Goal: Share content

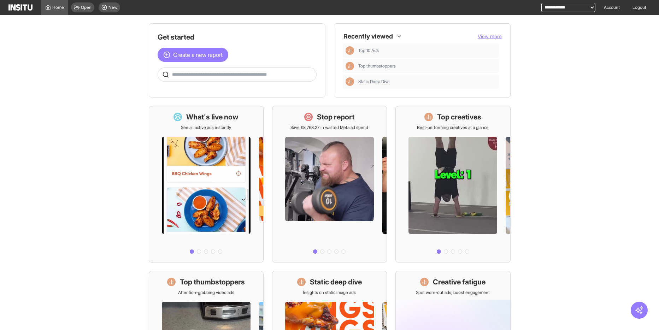
click at [236, 282] on h1 "Top thumbstoppers" at bounding box center [212, 282] width 65 height 10
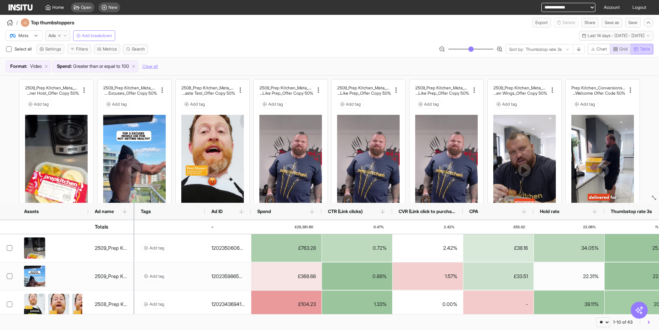
click at [643, 48] on span "Table" at bounding box center [645, 49] width 10 height 6
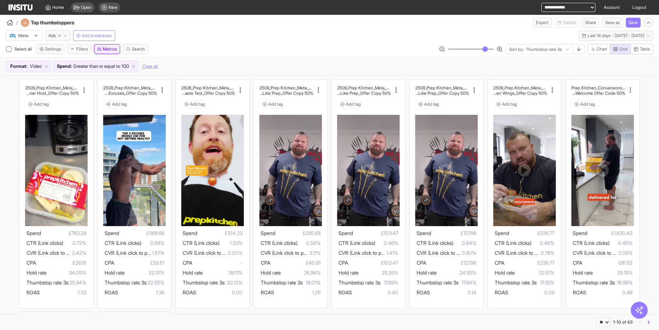
click at [105, 51] on button "Metrics" at bounding box center [107, 49] width 26 height 10
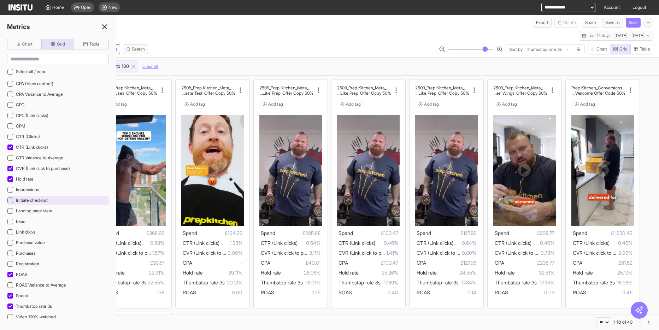
scroll to position [247, 0]
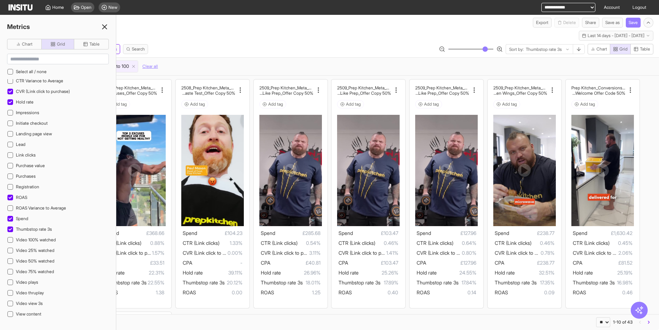
click at [104, 28] on icon at bounding box center [104, 27] width 8 height 8
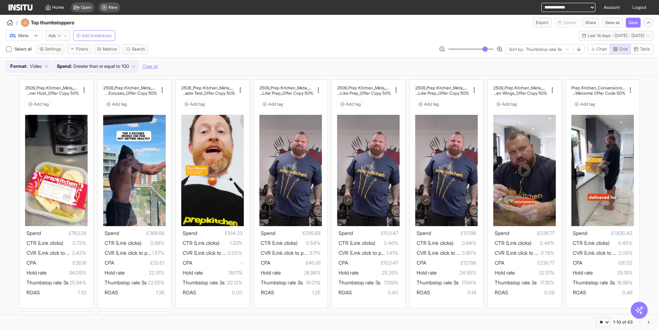
click at [53, 37] on span "Ads" at bounding box center [51, 36] width 7 height 6
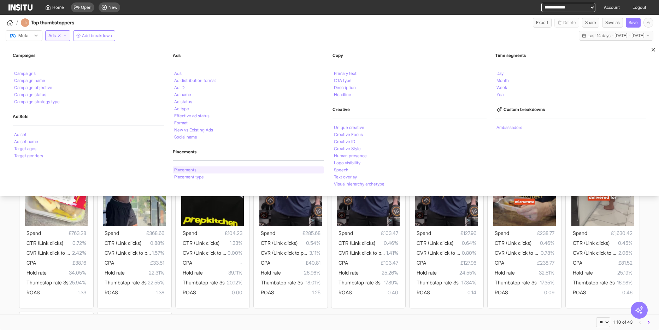
click at [191, 170] on li "Placements" at bounding box center [185, 170] width 22 height 4
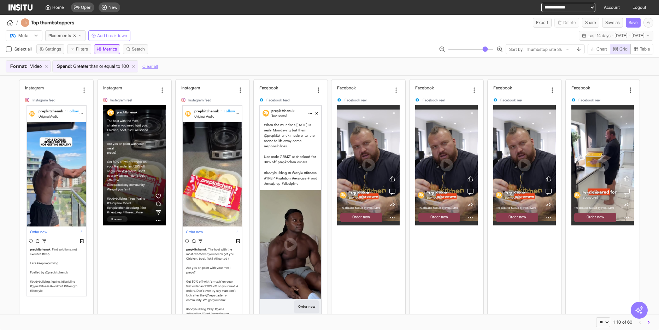
click at [108, 51] on button "Metrics" at bounding box center [107, 49] width 26 height 10
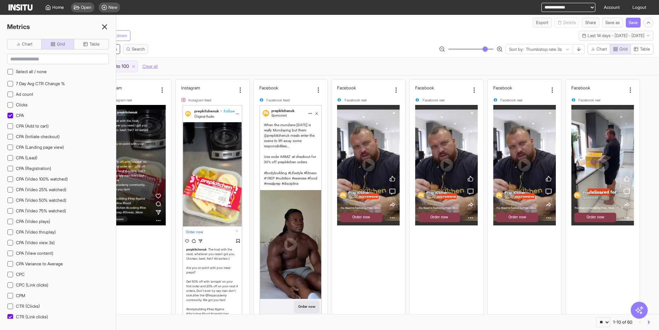
click at [155, 30] on div "Meta Placements Add breakdown Last 14 days - [DATE] - [DATE] [DATE] - [DATE]" at bounding box center [329, 34] width 659 height 13
click at [104, 27] on line at bounding box center [104, 27] width 4 height 4
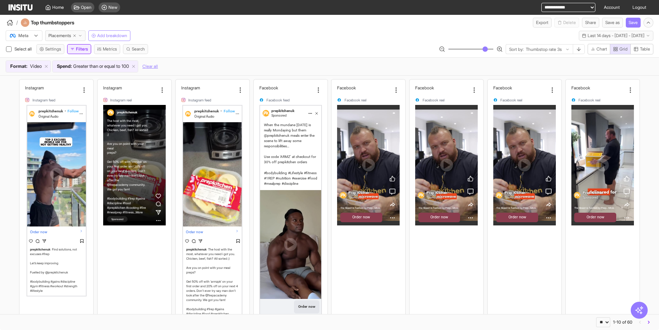
click at [85, 53] on button "Filters" at bounding box center [79, 49] width 24 height 10
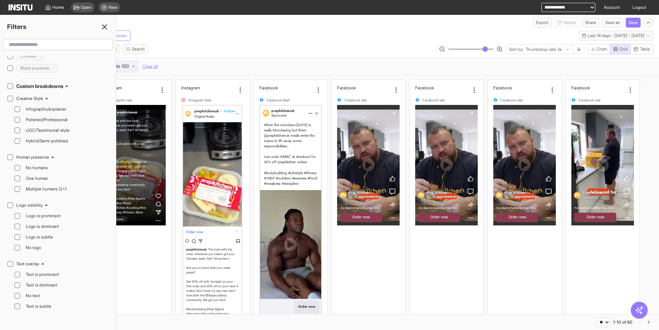
scroll to position [954, 0]
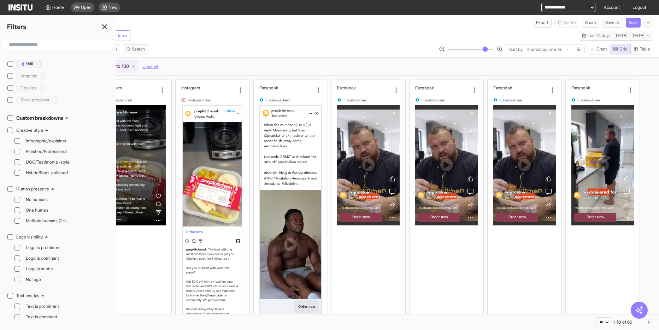
click at [68, 118] on icon at bounding box center [67, 117] width 2 height 1
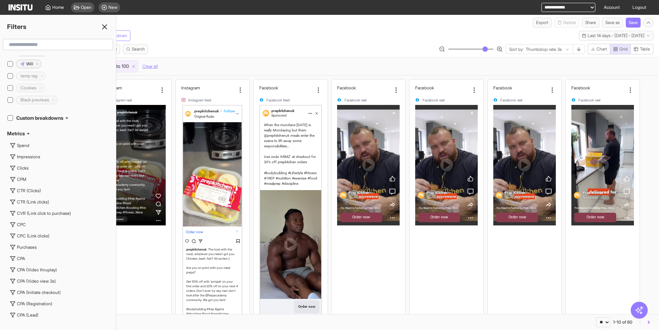
click at [69, 118] on icon at bounding box center [67, 118] width 4 height 4
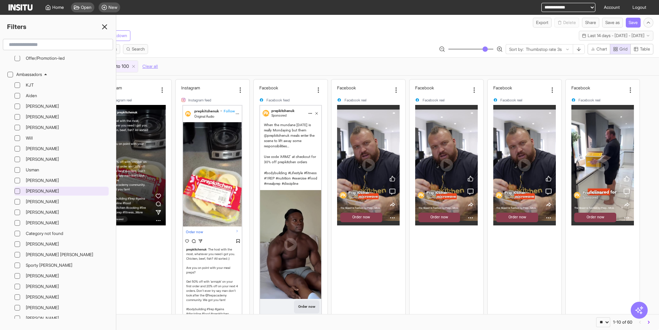
scroll to position [1399, 0]
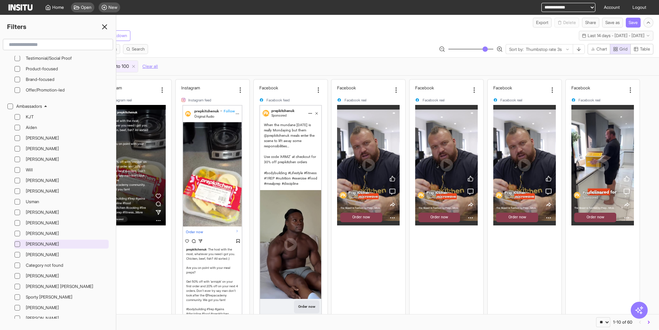
click at [17, 244] on icon at bounding box center [18, 244] width 4 height 2
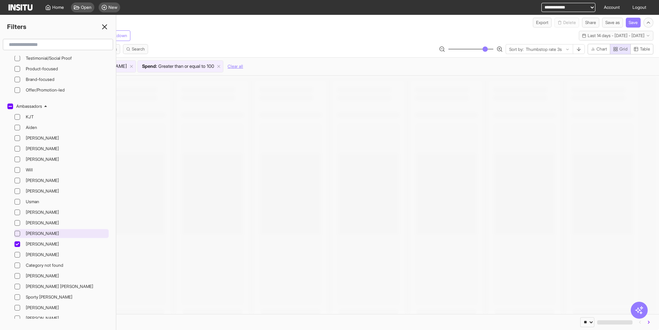
click at [18, 232] on icon at bounding box center [18, 234] width 4 height 4
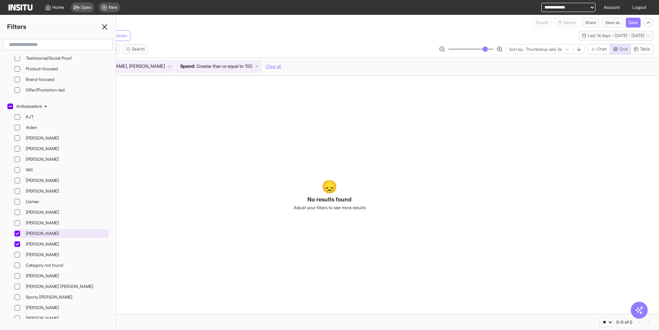
click at [18, 235] on icon at bounding box center [18, 234] width 4 height 4
click at [16, 246] on div at bounding box center [17, 244] width 6 height 6
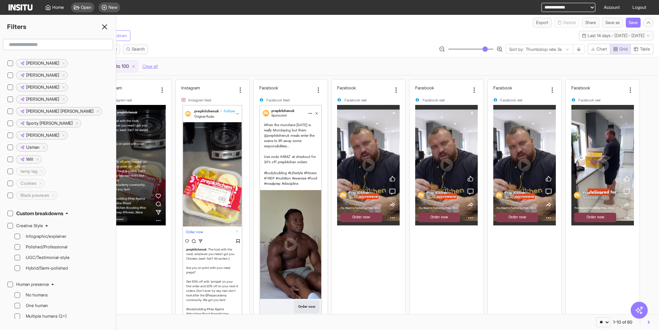
scroll to position [763, 0]
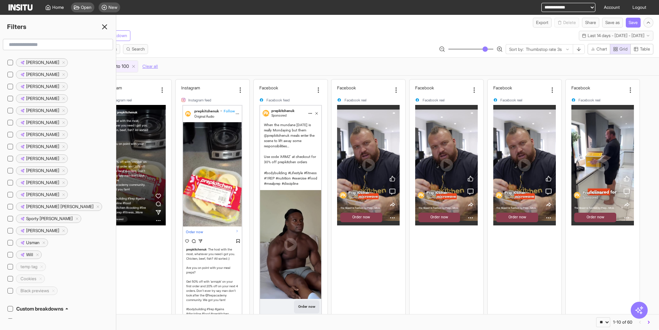
click at [105, 26] on line at bounding box center [104, 27] width 4 height 4
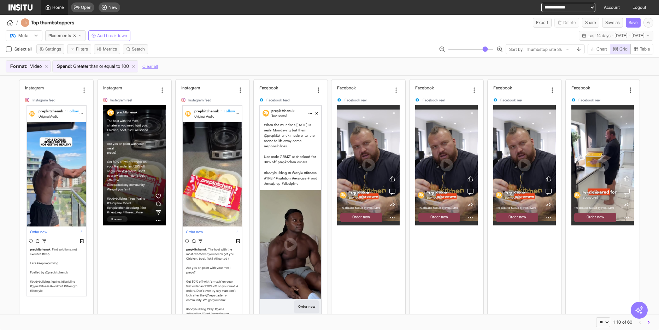
click at [58, 8] on span "Home" at bounding box center [58, 8] width 12 height 6
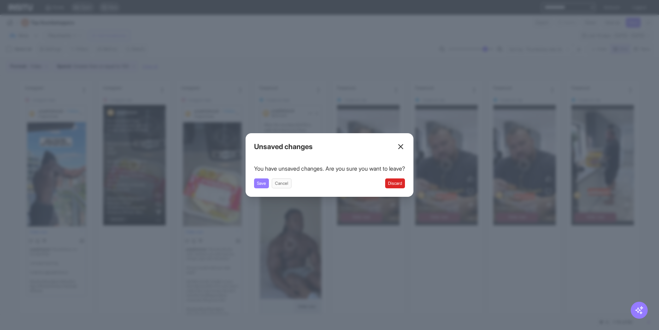
click at [401, 185] on button "Discard" at bounding box center [395, 183] width 20 height 10
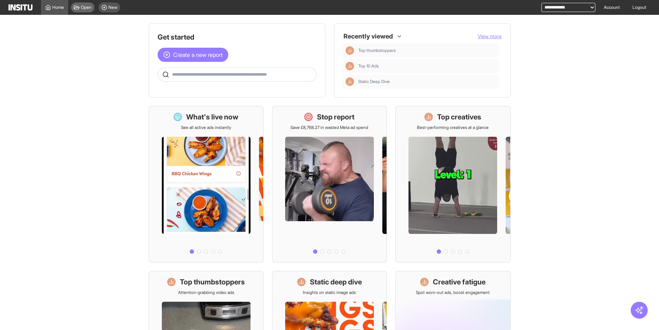
click at [86, 8] on span "Open" at bounding box center [86, 8] width 11 height 6
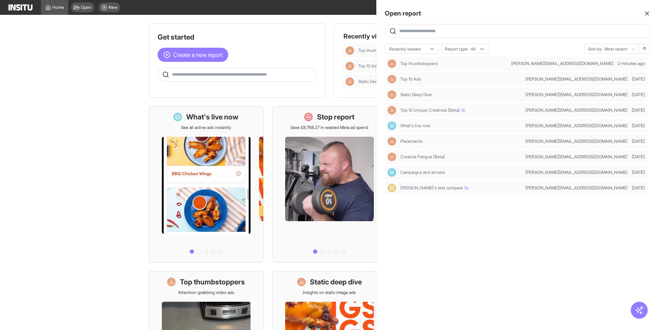
click at [124, 8] on div at bounding box center [329, 165] width 659 height 330
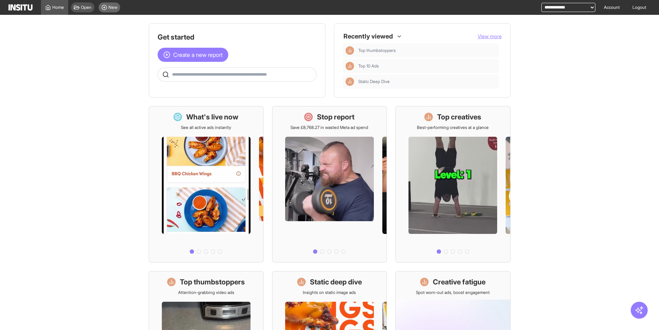
click at [110, 10] on span "New" at bounding box center [112, 8] width 9 height 6
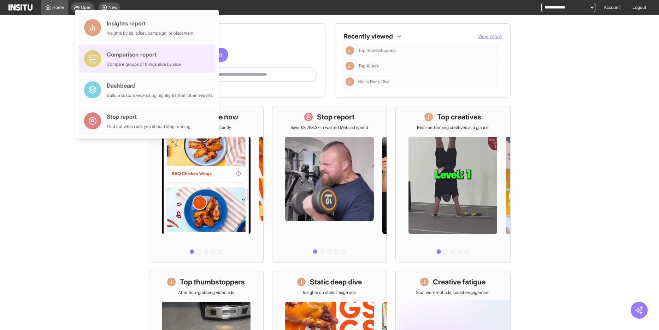
click at [187, 66] on div "Comparison report Compare groups of things side by side" at bounding box center [146, 59] width 137 height 28
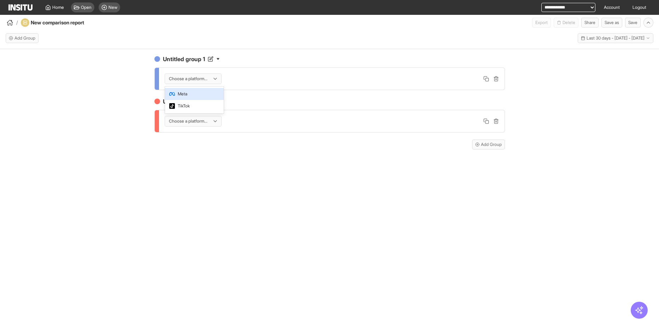
click at [207, 76] on div at bounding box center [188, 78] width 40 height 7
click at [209, 94] on span "Meta" at bounding box center [194, 94] width 50 height 6
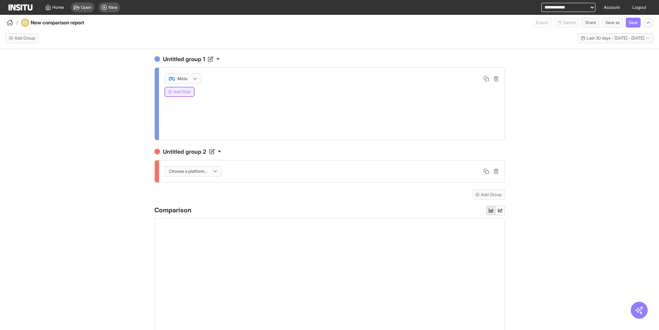
click at [182, 89] on button "Add filter" at bounding box center [180, 92] width 30 height 10
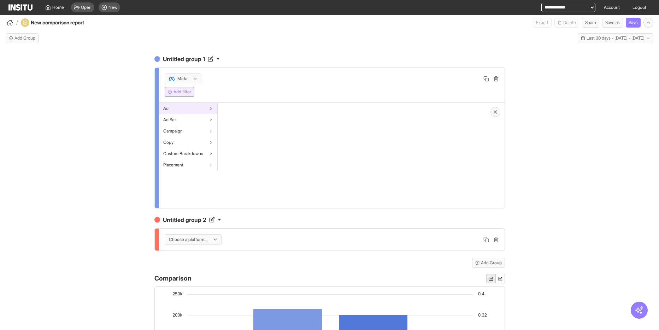
click at [207, 110] on div "Ad" at bounding box center [188, 108] width 58 height 11
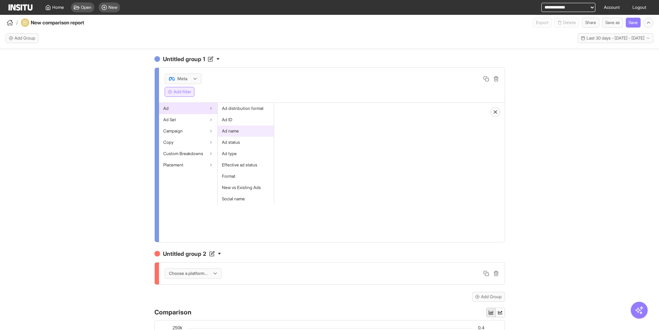
click at [255, 131] on div "Ad name" at bounding box center [246, 130] width 56 height 11
click at [299, 114] on div at bounding box center [297, 114] width 28 height 8
drag, startPoint x: 310, startPoint y: 169, endPoint x: 305, endPoint y: 159, distance: 11.4
click at [310, 168] on div "Contains" at bounding box center [305, 165] width 46 height 12
click at [303, 130] on input "text" at bounding box center [309, 131] width 59 height 13
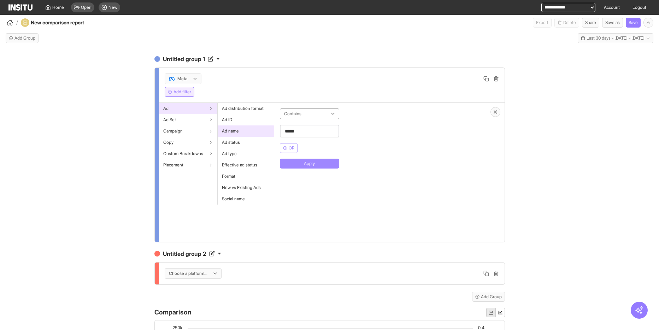
type input "*****"
click at [333, 161] on button "Apply" at bounding box center [309, 164] width 59 height 10
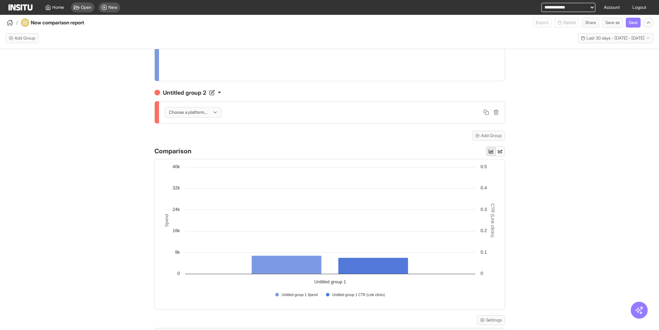
scroll to position [83, 0]
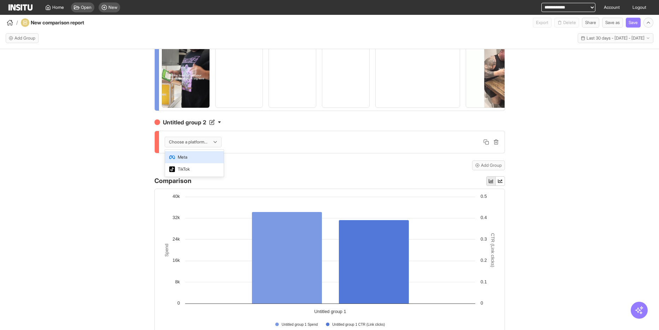
click at [202, 144] on div at bounding box center [188, 141] width 40 height 7
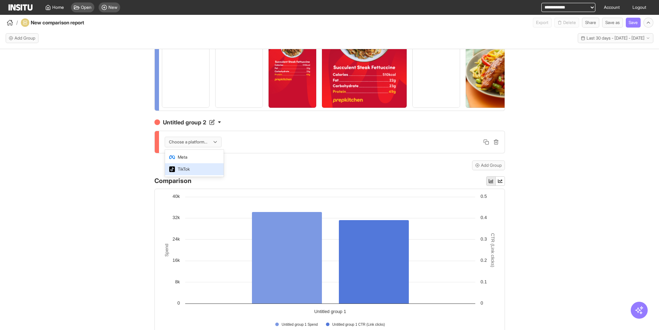
click at [192, 169] on span "TikTok" at bounding box center [194, 169] width 50 height 6
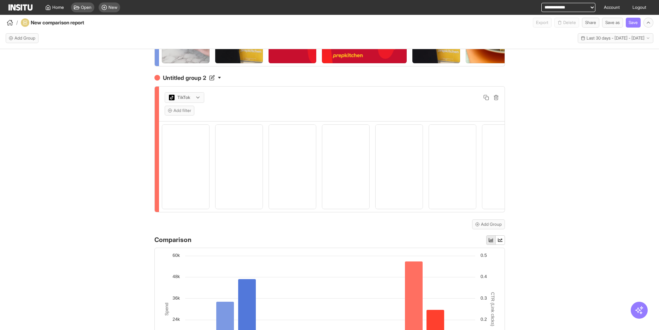
scroll to position [254, 0]
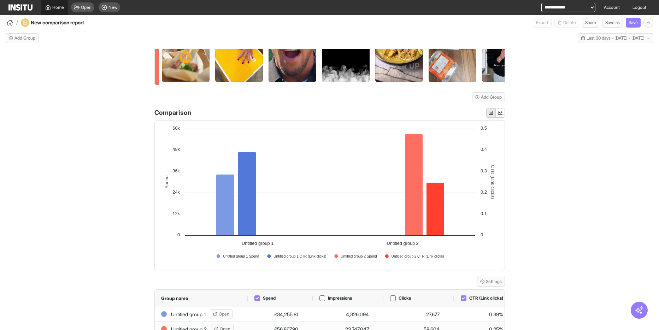
click at [60, 8] on span "Home" at bounding box center [58, 8] width 12 height 6
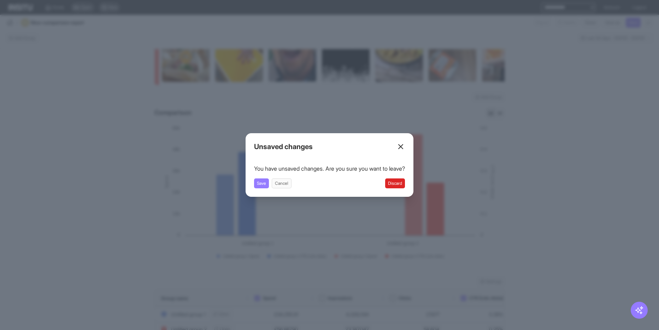
click at [394, 184] on button "Discard" at bounding box center [395, 183] width 20 height 10
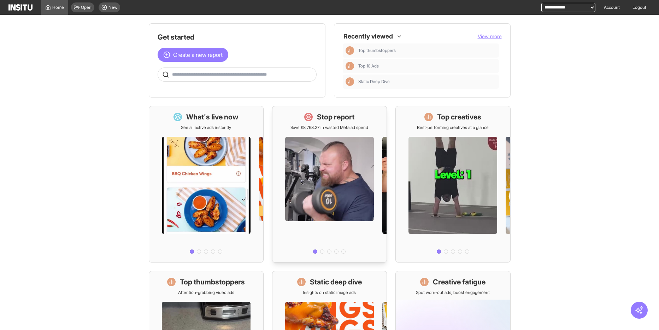
click at [354, 165] on div at bounding box center [329, 193] width 114 height 126
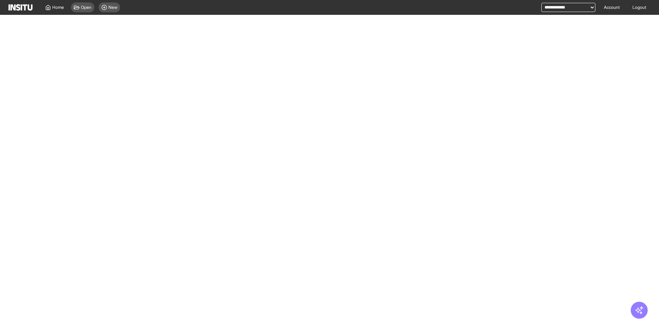
select select "**"
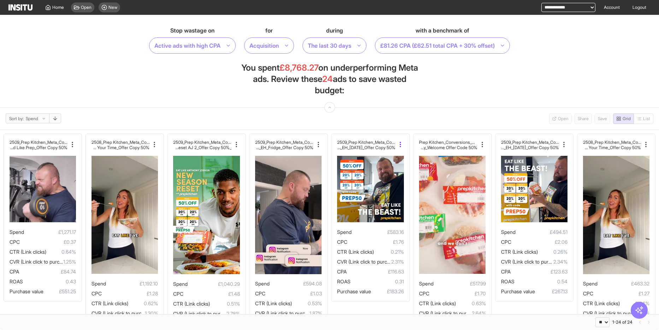
click at [400, 145] on icon at bounding box center [400, 144] width 7 height 7
click at [420, 84] on section "Stop wastage on Active ads with high CPA for Acquisition during The last 30 day…" at bounding box center [329, 61] width 659 height 93
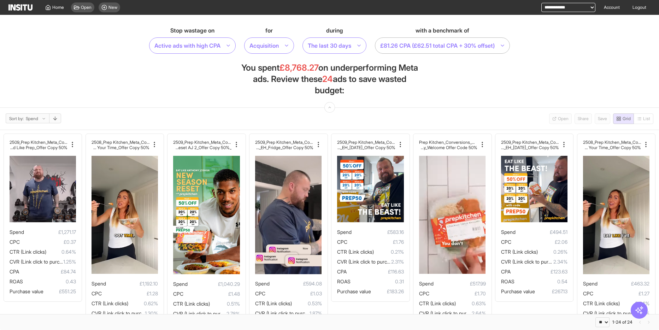
click at [440, 47] on div at bounding box center [437, 46] width 116 height 10
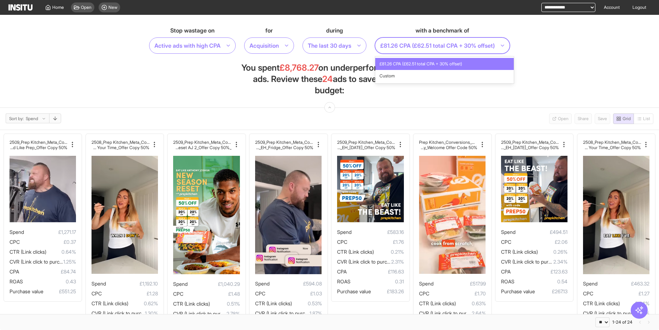
click at [581, 60] on section "Stop wastage on Active ads with high CPA for Acquisition during The last 30 day…" at bounding box center [329, 61] width 659 height 93
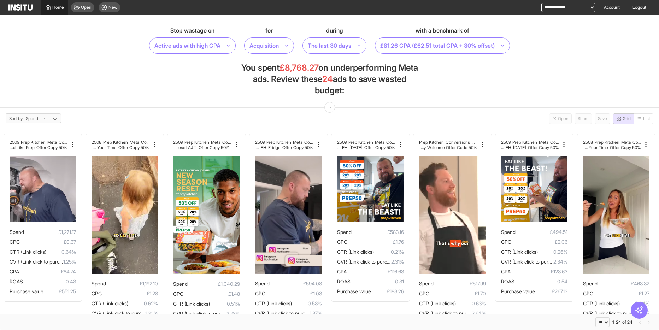
click at [55, 7] on span "Home" at bounding box center [58, 8] width 12 height 6
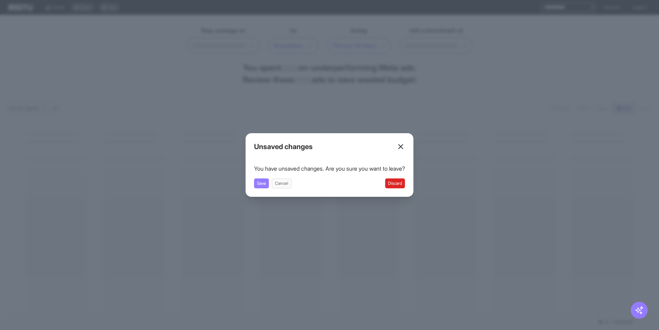
click at [401, 182] on button "Discard" at bounding box center [395, 183] width 20 height 10
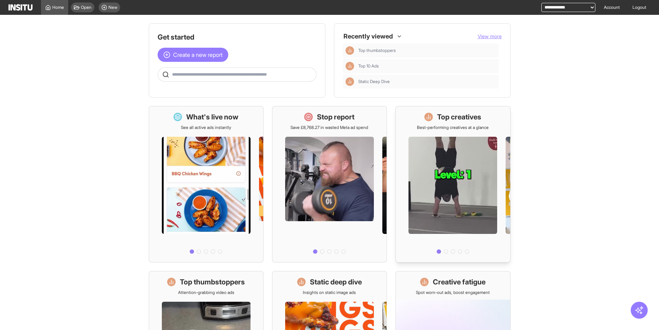
click at [473, 169] on div at bounding box center [453, 193] width 114 height 126
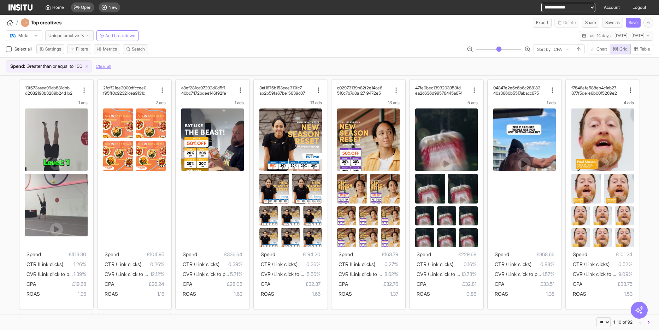
click at [73, 36] on span "Unique creative" at bounding box center [63, 36] width 31 height 6
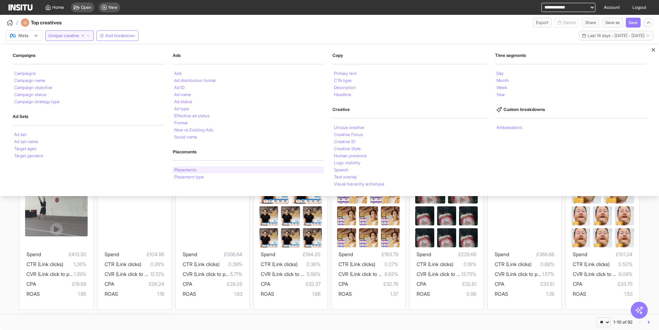
click at [192, 170] on li "Placements" at bounding box center [185, 170] width 22 height 4
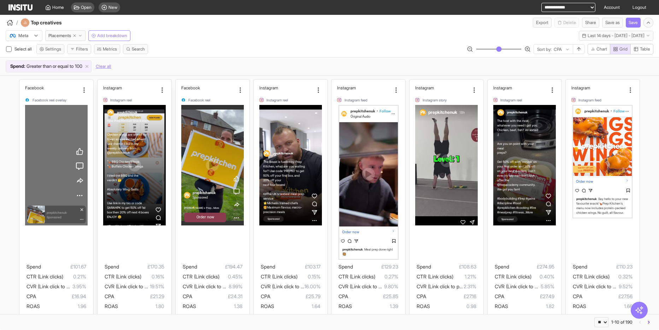
drag, startPoint x: 141, startPoint y: 252, endPoint x: 164, endPoint y: 255, distance: 23.2
click at [141, 252] on div "prepkitchenuk New Prep Kitchen Snack Alert 🚨 Chicken wings are one of my faves …" at bounding box center [134, 182] width 63 height 155
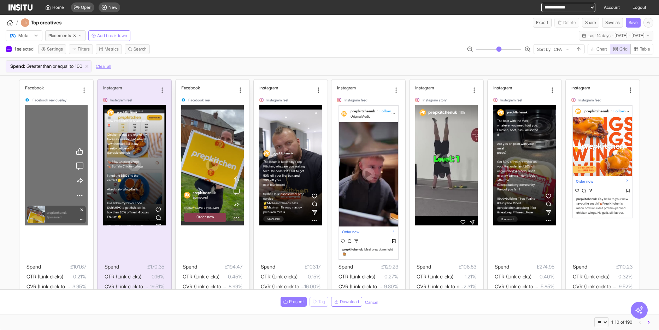
click at [223, 249] on div "prepkitchenuk Sponsored [PERSON_NAME] x Prep...More Order now" at bounding box center [212, 182] width 63 height 155
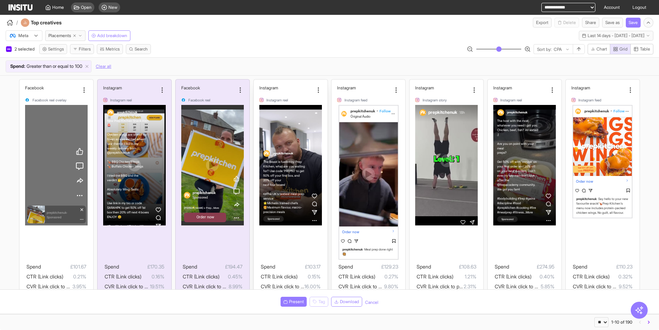
click at [277, 244] on div "prepkitchenuk The Beast is fuelled by Prep Kitchen, what are you waiting for? U…" at bounding box center [290, 182] width 63 height 155
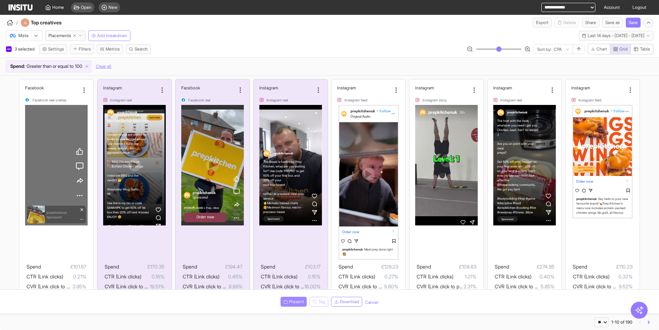
click at [299, 302] on span "Present" at bounding box center [296, 302] width 15 height 6
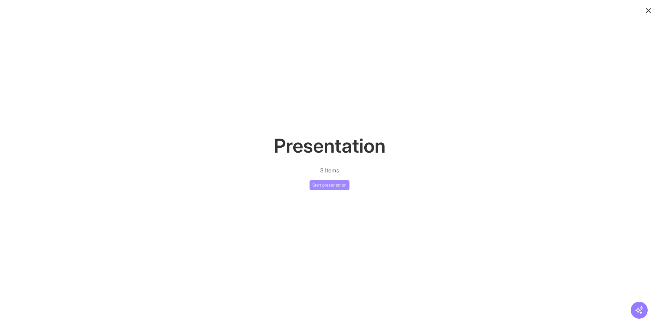
click at [341, 187] on button "Start presentation" at bounding box center [329, 185] width 40 height 10
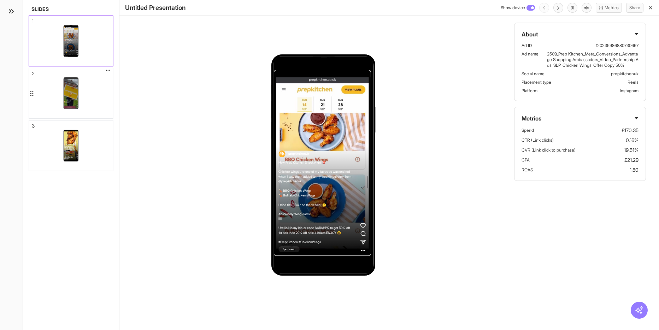
click at [91, 89] on div "prepkitchenuk Sponsored [PERSON_NAME] x Prep...More Order now" at bounding box center [71, 93] width 84 height 50
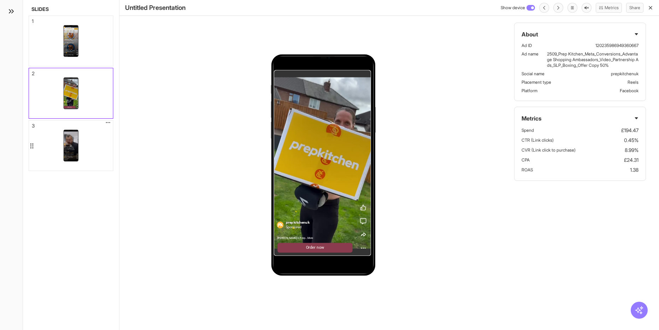
click at [93, 142] on div "prepkitchenuk The Beast is fuelled by Prep Kitchen, what are you waiting for? U…" at bounding box center [71, 145] width 84 height 50
